Goal: Information Seeking & Learning: Learn about a topic

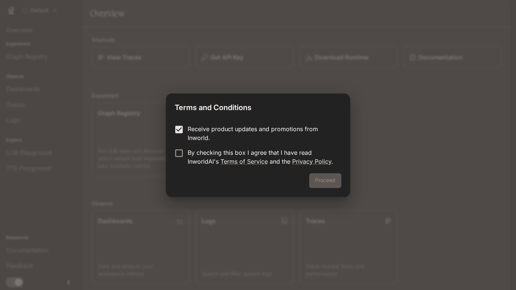
click at [177, 145] on form "Receive product updates and promotions from Inworld. By checking this box I agr…" at bounding box center [258, 145] width 166 height 41
click at [331, 190] on div "Proceed" at bounding box center [258, 185] width 184 height 24
click at [330, 189] on div "Proceed" at bounding box center [258, 185] width 184 height 24
click at [329, 181] on button "Proceed" at bounding box center [325, 180] width 32 height 15
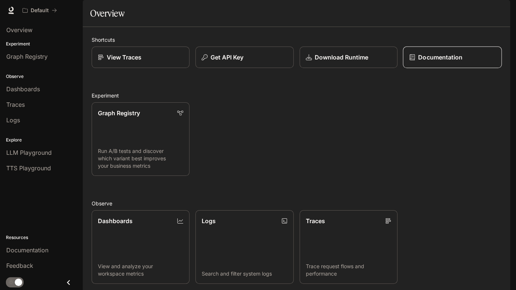
click at [416, 62] on div "Documentation" at bounding box center [453, 57] width 86 height 9
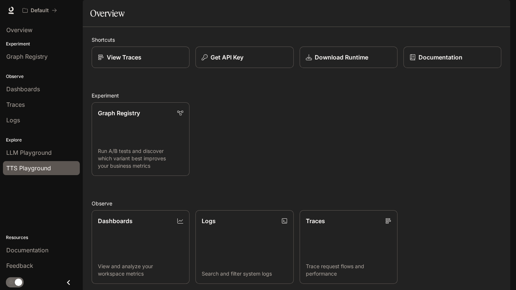
click at [39, 165] on span "TTS Playground" at bounding box center [28, 168] width 45 height 9
